Goal: Register for event/course

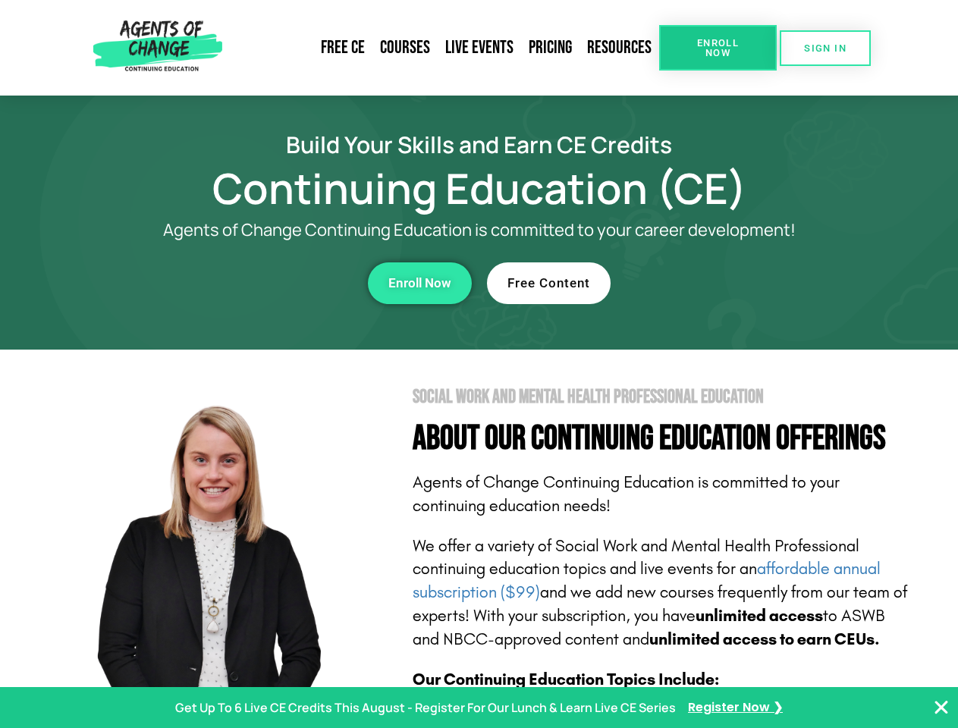
click at [479, 364] on section "Social Work and Mental Health Professional Education About Our Continuing Educa…" at bounding box center [479, 668] width 958 height 637
click at [718, 48] on span "Enroll Now" at bounding box center [717, 48] width 69 height 20
click at [825, 48] on span "SIGN IN" at bounding box center [825, 48] width 42 height 10
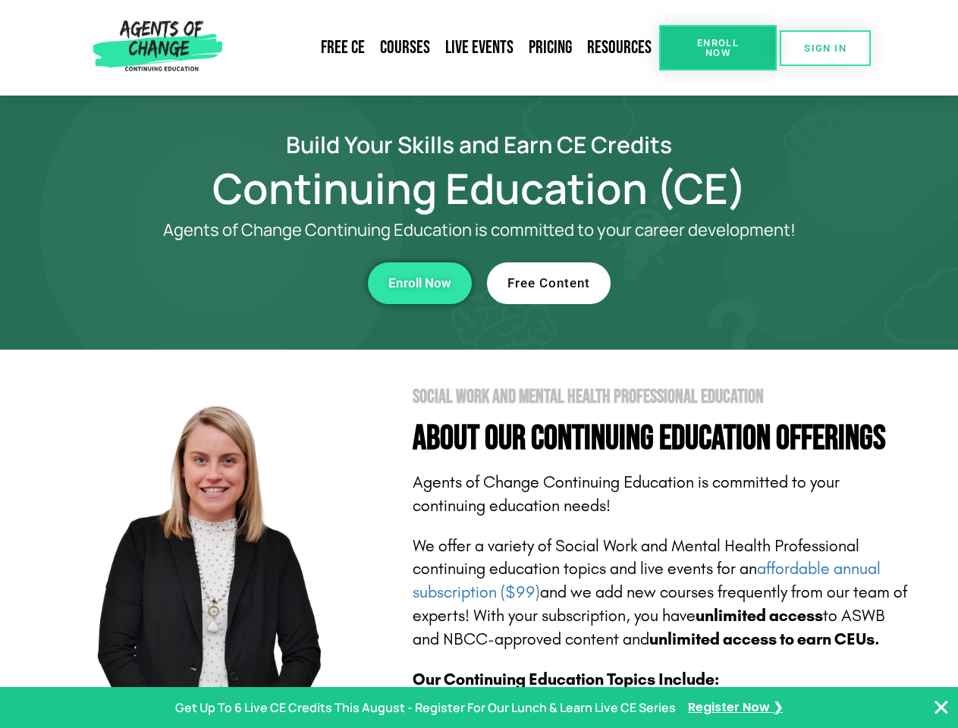
click at [263, 283] on div "Enroll Now" at bounding box center [263, 283] width 417 height 42
click at [420, 283] on span "Enroll Now" at bounding box center [419, 283] width 63 height 13
click at [696, 283] on div "Free Content" at bounding box center [695, 283] width 417 height 42
